Goal: Find contact information: Find contact information

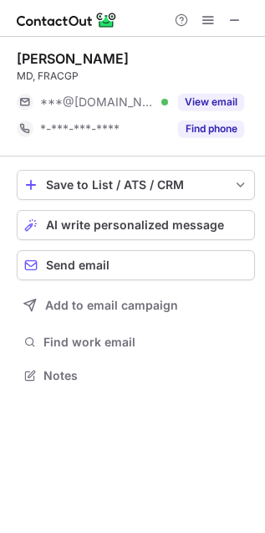
scroll to position [364, 265]
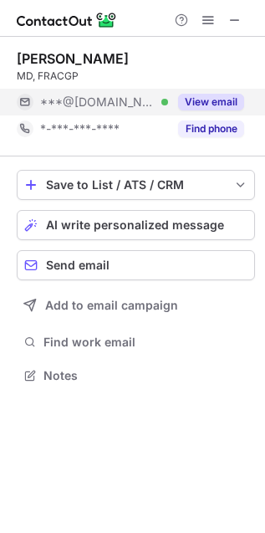
click at [214, 101] on button "View email" at bounding box center [211, 102] width 66 height 17
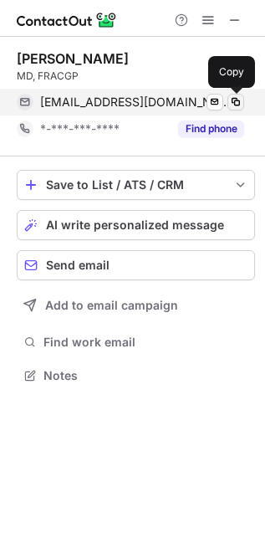
click at [241, 101] on span at bounding box center [235, 101] width 13 height 13
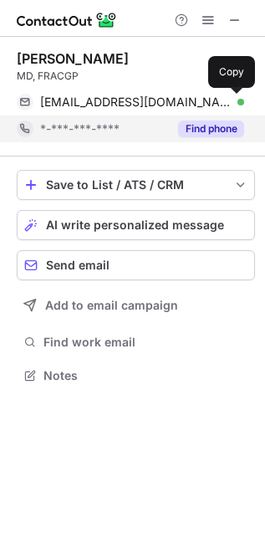
click at [196, 136] on button "Find phone" at bounding box center [211, 129] width 66 height 17
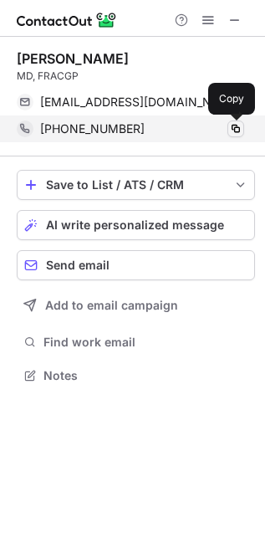
click at [233, 128] on span at bounding box center [235, 128] width 13 height 13
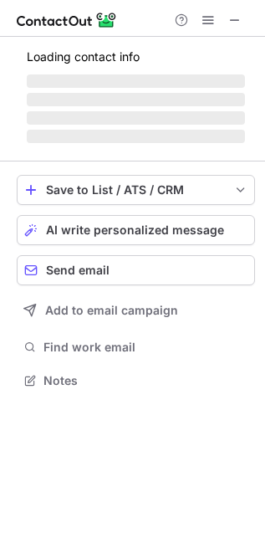
scroll to position [364, 265]
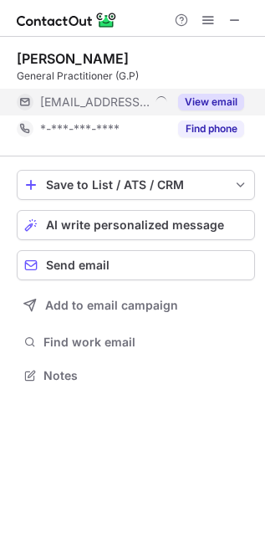
click at [206, 111] on div "View email" at bounding box center [206, 102] width 76 height 27
click at [235, 105] on div "neelam@botanyroaddoctors.com.au" at bounding box center [142, 102] width 204 height 15
click at [243, 95] on div "neelam@botanyroaddoctors.com.au" at bounding box center [142, 102] width 204 height 15
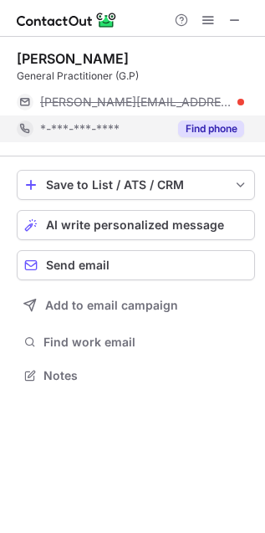
click at [201, 130] on button "Find phone" at bounding box center [211, 129] width 66 height 17
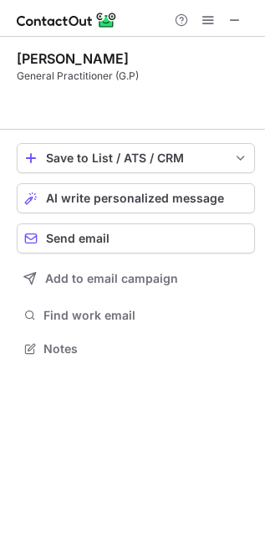
scroll to position [311, 265]
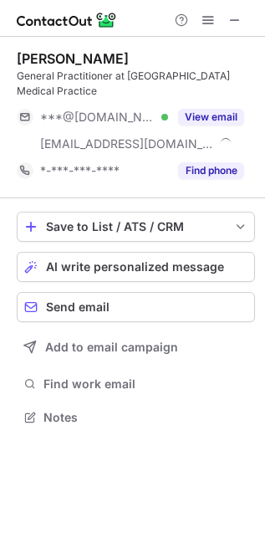
scroll to position [406, 265]
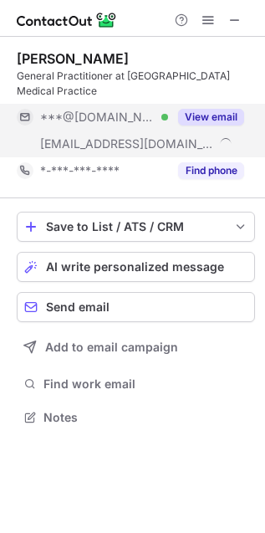
click at [224, 118] on button "View email" at bounding box center [211, 117] width 66 height 17
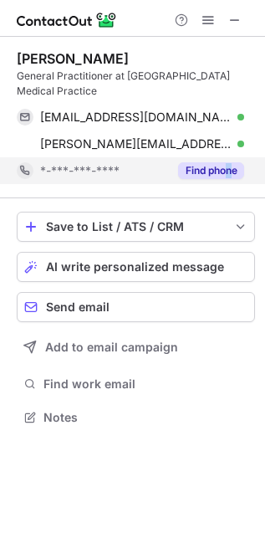
drag, startPoint x: 224, startPoint y: 161, endPoint x: 233, endPoint y: 162, distance: 8.4
click at [232, 161] on div "Find phone" at bounding box center [206, 170] width 76 height 27
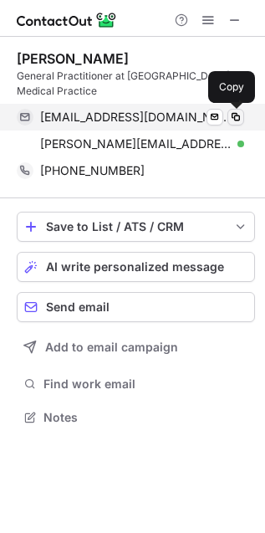
click at [235, 111] on span at bounding box center [235, 117] width 13 height 13
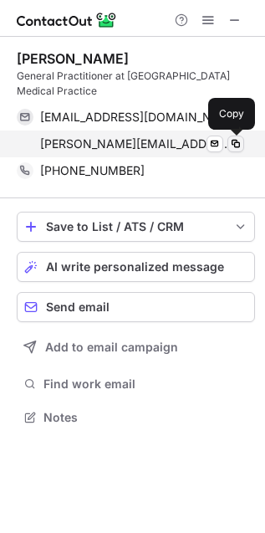
click at [232, 146] on span at bounding box center [235, 143] width 13 height 13
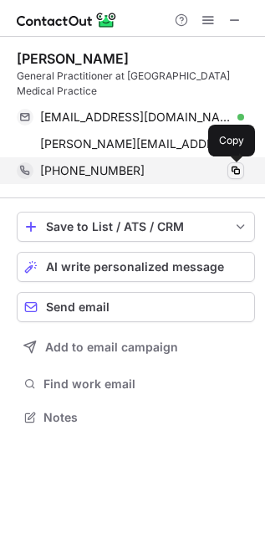
click at [240, 178] on button at bounding box center [236, 170] width 17 height 17
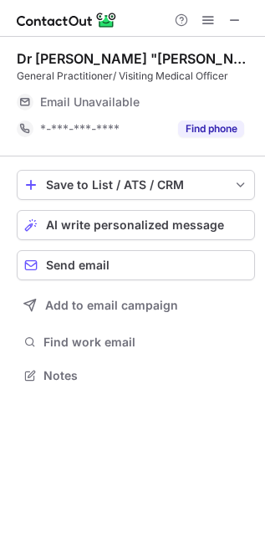
scroll to position [364, 265]
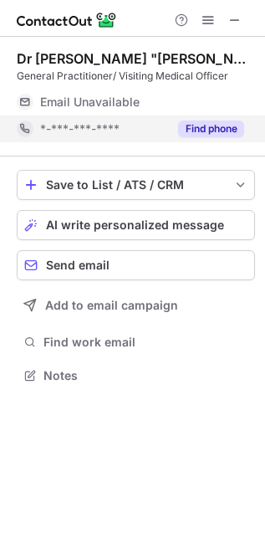
click at [205, 129] on button "Find phone" at bounding box center [211, 129] width 66 height 17
